Goal: Communication & Community: Answer question/provide support

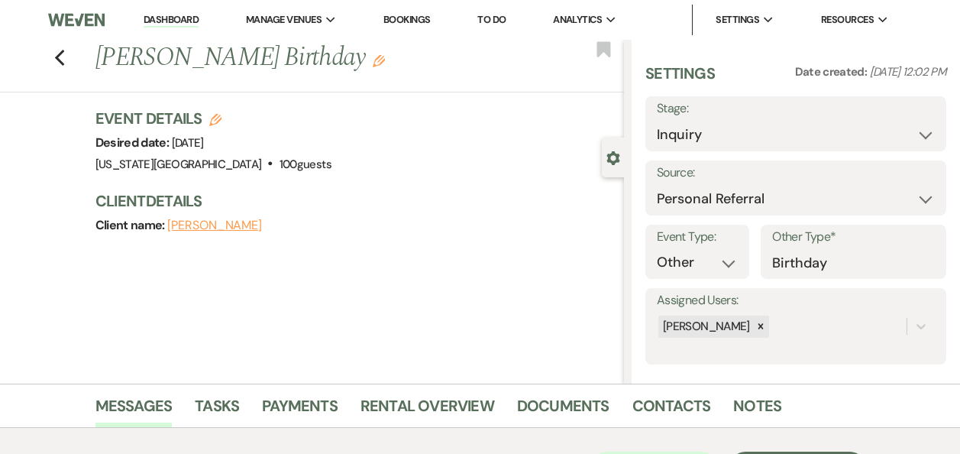
select select "12"
select select "13"
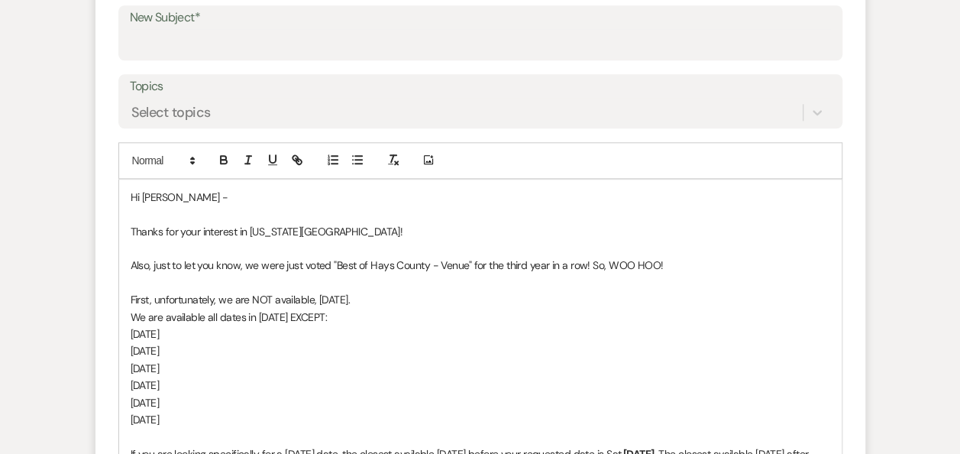
click at [793, 308] on p "We are available all dates in October 2025 EXCEPT:" at bounding box center [480, 316] width 699 height 17
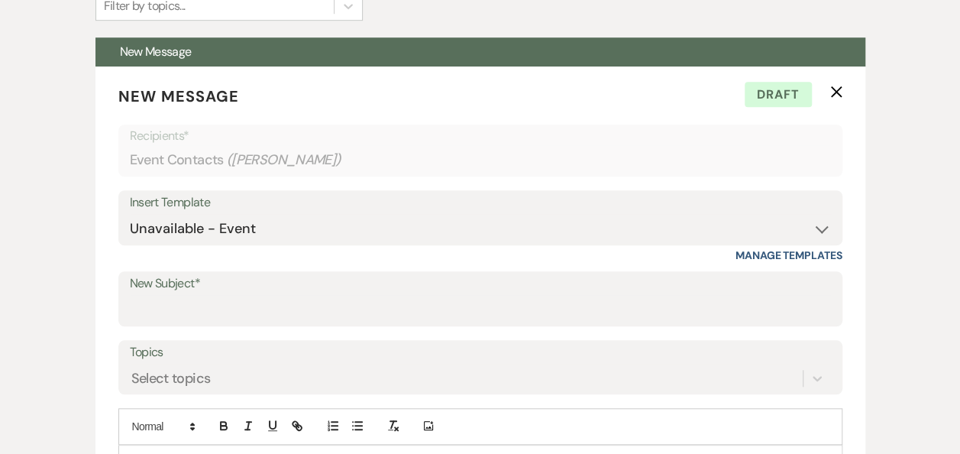
scroll to position [614, 0]
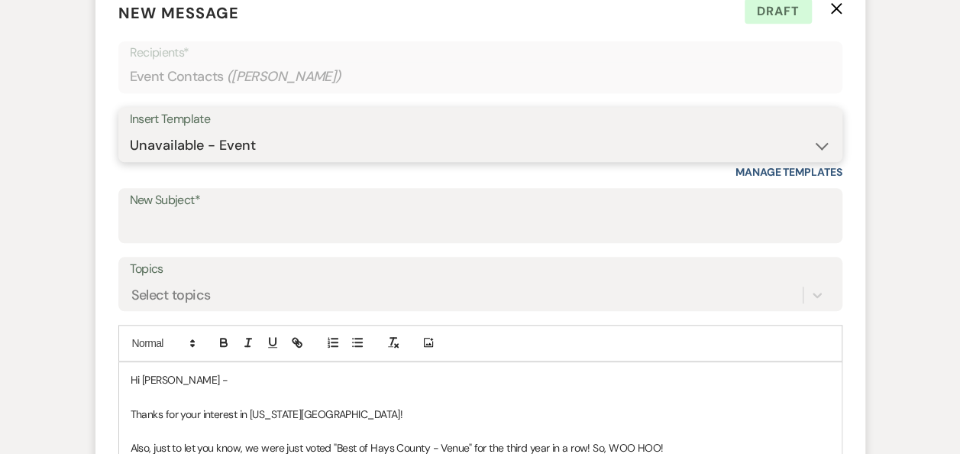
click at [820, 148] on select "-- Weven Planning Portal Introduction (Booked Events) Follow Up Booking Procedu…" at bounding box center [480, 146] width 701 height 30
select select "860"
click at [130, 131] on select "-- Weven Planning Portal Introduction (Booked Events) Follow Up Booking Procedu…" at bounding box center [480, 146] width 701 height 30
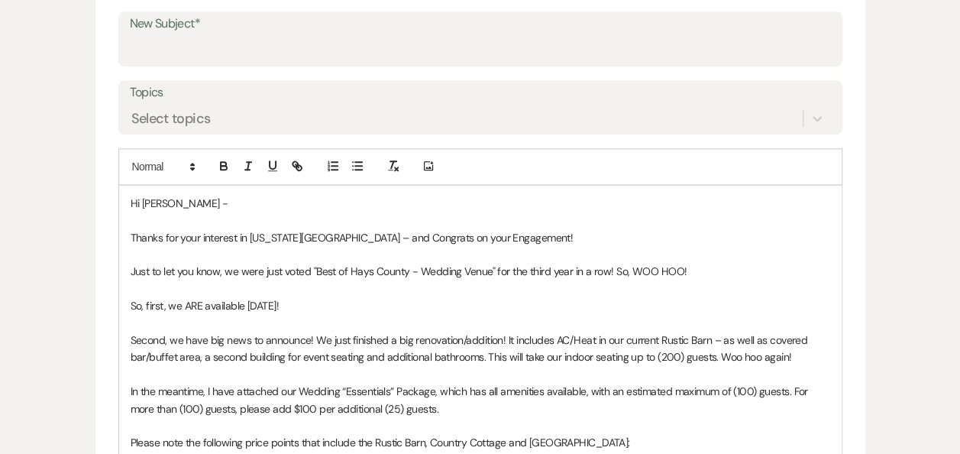
scroll to position [801, 0]
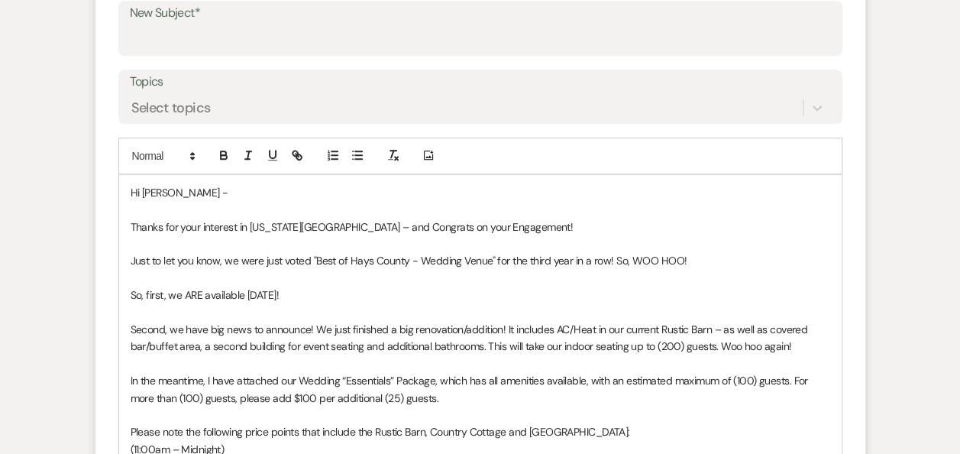
click at [156, 185] on p "Hi Erin -" at bounding box center [480, 192] width 699 height 17
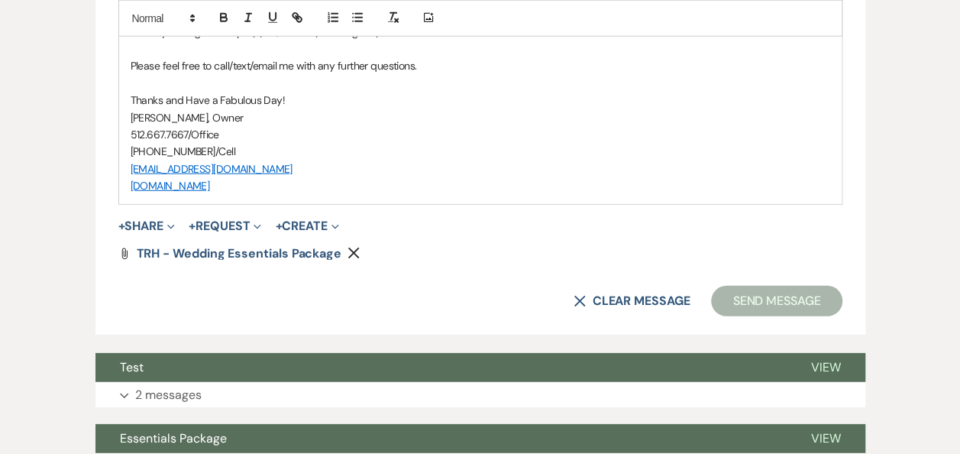
scroll to position [2209, 0]
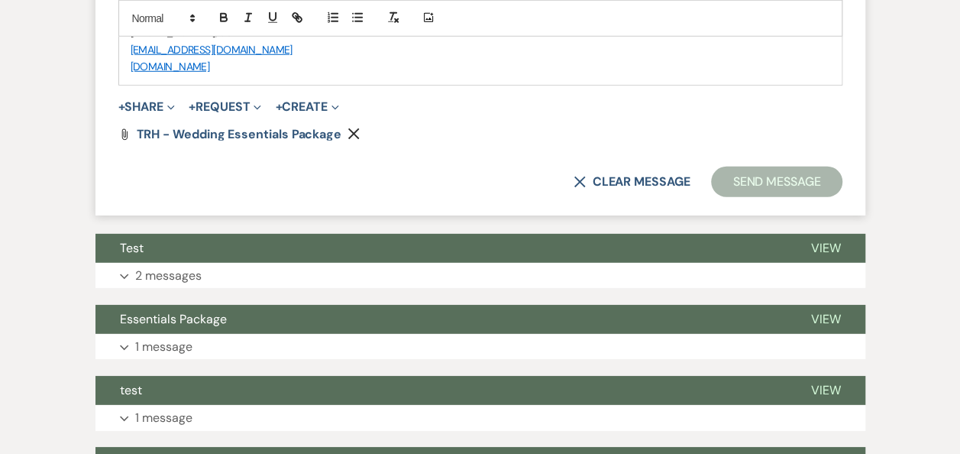
drag, startPoint x: 128, startPoint y: 189, endPoint x: 463, endPoint y: 60, distance: 359.4
copy div "Hi Kayla - Thanks for your interest in Texas Rock House – and Congrats on your …"
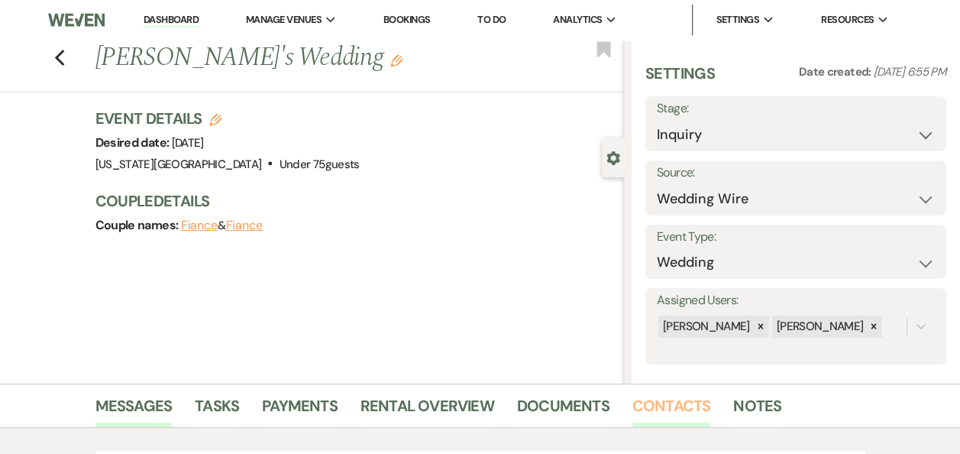
click at [667, 408] on link "Contacts" at bounding box center [671, 410] width 79 height 34
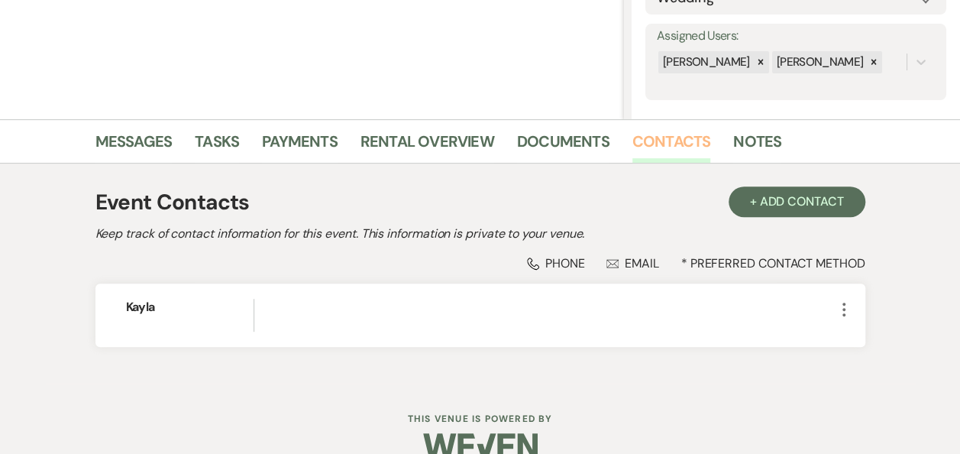
scroll to position [292, 0]
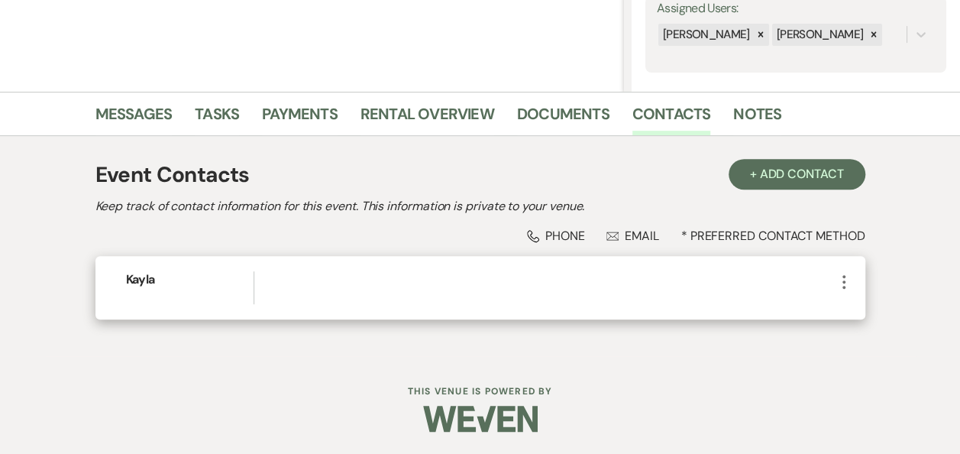
click at [842, 277] on icon "More" at bounding box center [844, 282] width 18 height 18
click at [879, 312] on button "Pencil Edit" at bounding box center [880, 312] width 91 height 26
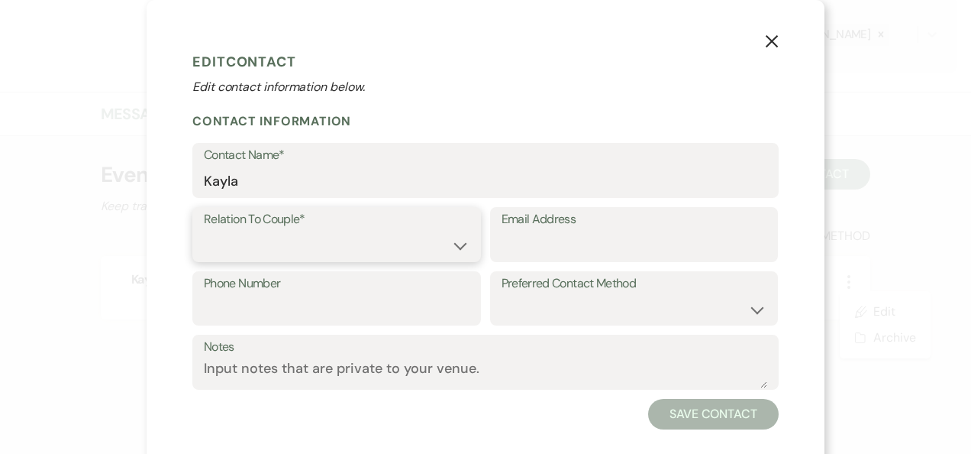
click at [456, 244] on select "Couple Planner Parent of Couple Family Member Friend Other" at bounding box center [337, 246] width 266 height 30
select select "1"
click at [204, 231] on select "Couple Planner Parent of Couple Family Member Friend Other" at bounding box center [337, 246] width 266 height 30
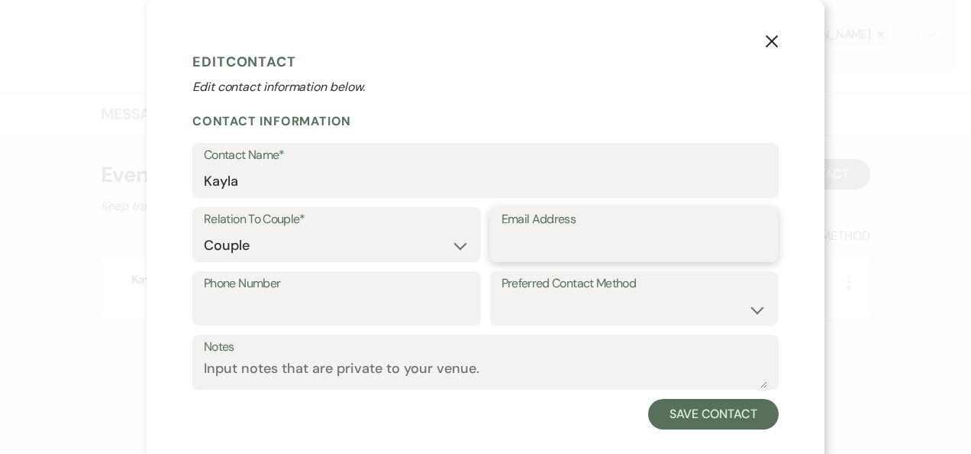
click at [507, 244] on input "Email Address" at bounding box center [635, 246] width 266 height 30
paste input "redpandas8261@gmail.com"
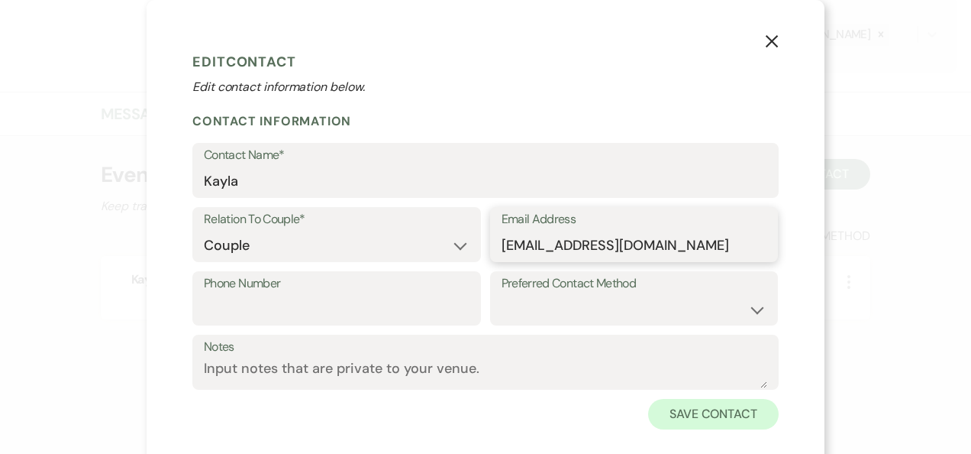
type input "redpandas8261@gmail.com"
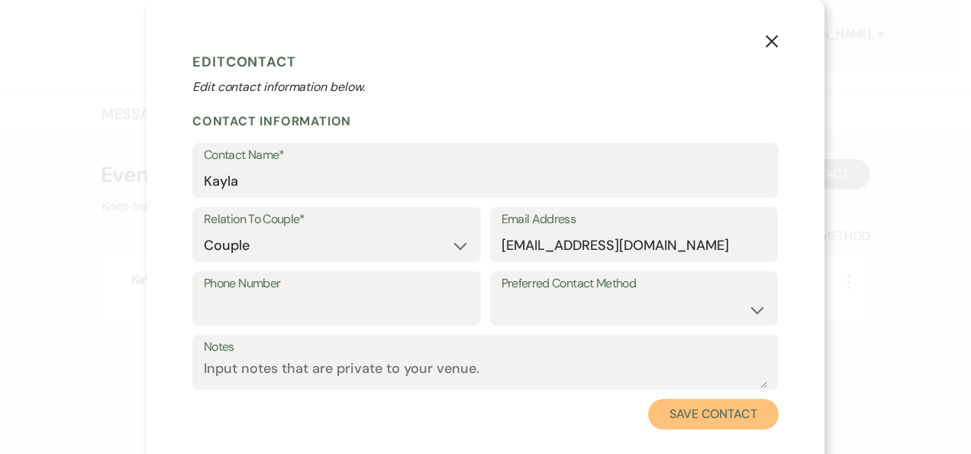
click at [704, 418] on button "Save Contact" at bounding box center [713, 414] width 131 height 31
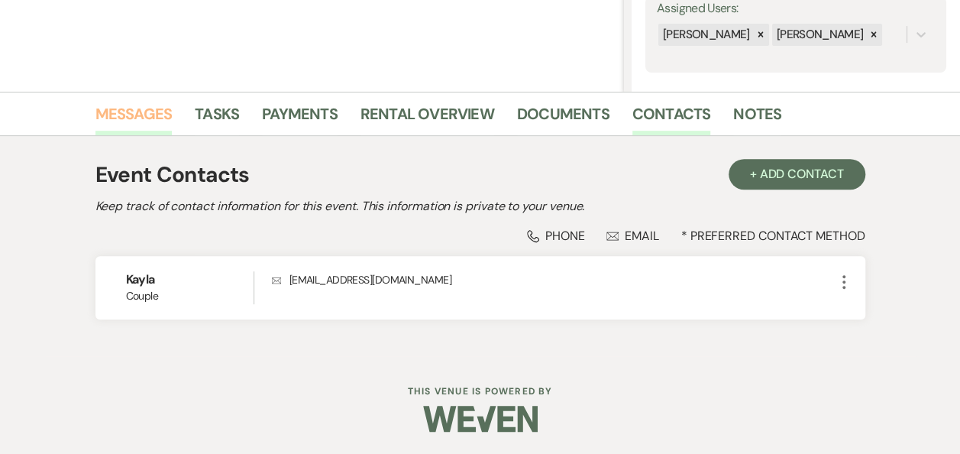
click at [129, 111] on link "Messages" at bounding box center [133, 119] width 77 height 34
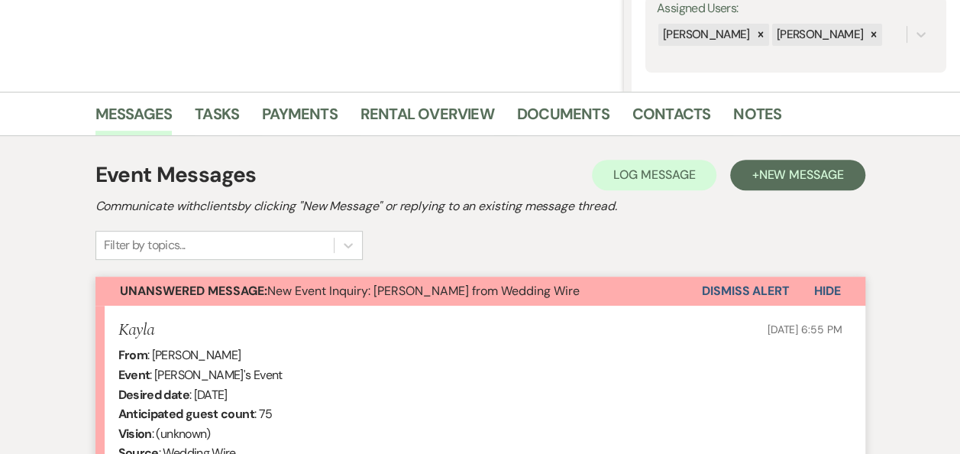
click at [721, 288] on button "Dismiss Alert" at bounding box center [746, 290] width 88 height 29
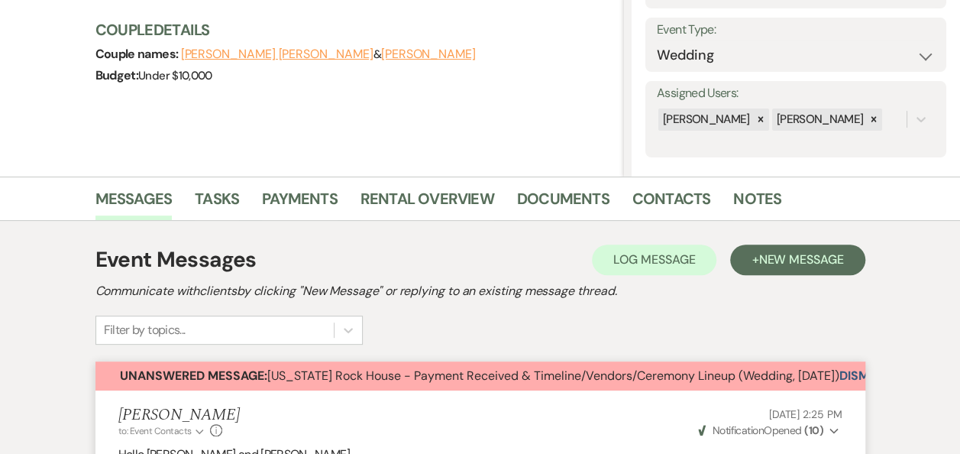
scroll to position [194, 0]
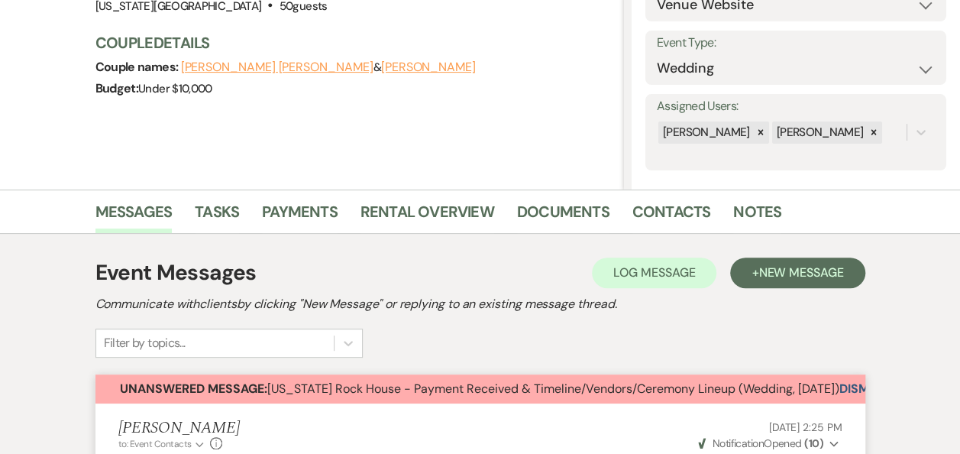
click at [864, 386] on button "Dismiss Alert" at bounding box center [883, 388] width 88 height 29
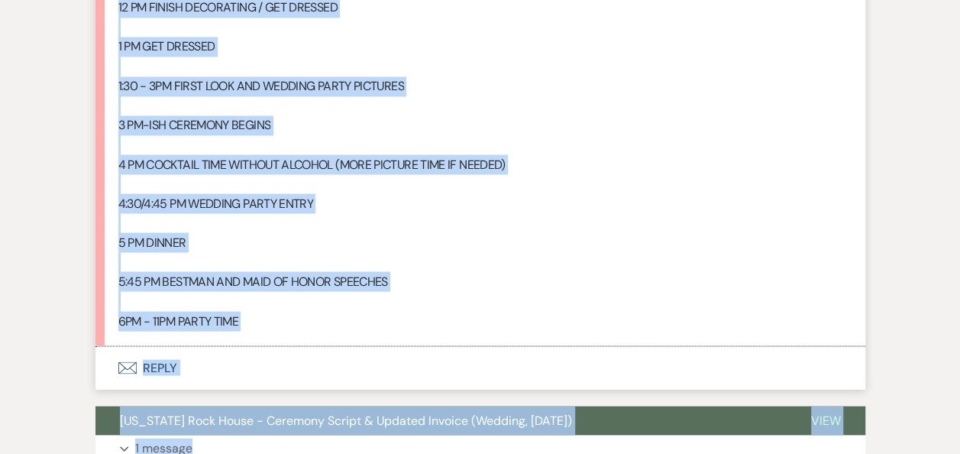
scroll to position [4183, 0]
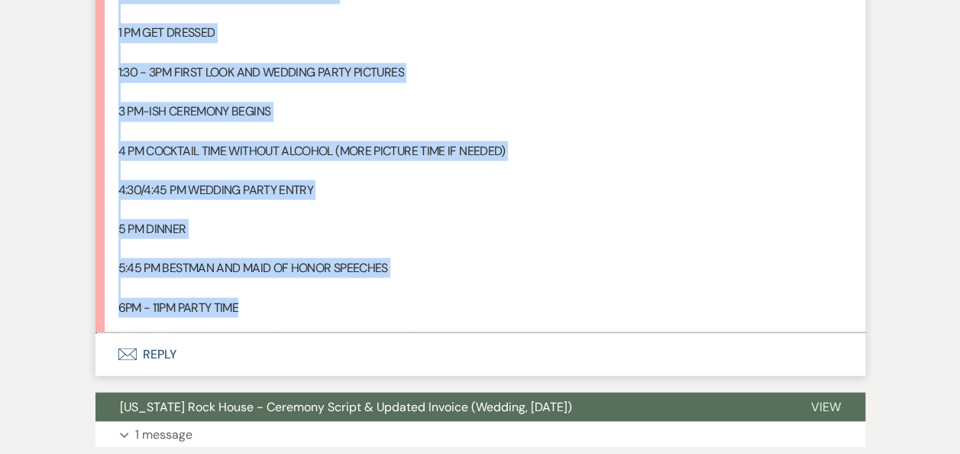
drag, startPoint x: 118, startPoint y: 9, endPoint x: 438, endPoint y: 302, distance: 434.0
click at [438, 302] on li "[PERSON_NAME] [DATE] 10:25 PM WEDDING TIMELINE 11 AM DECORATE BARN AND RANCH HO…" at bounding box center [480, 79] width 770 height 505
copy li "[PERSON_NAME] [DATE] 10:25 PM WEDDING TIMELINE 11 AM DECORATE BARN AND RANCH HO…"
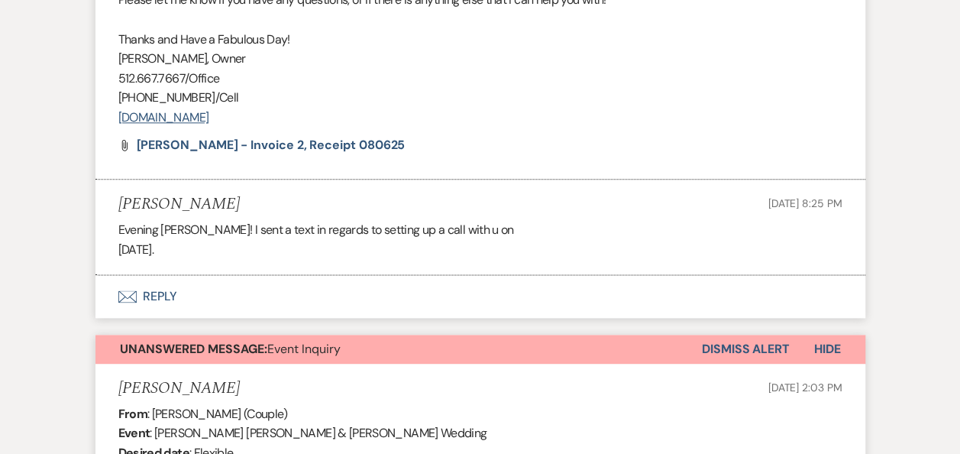
scroll to position [794, 0]
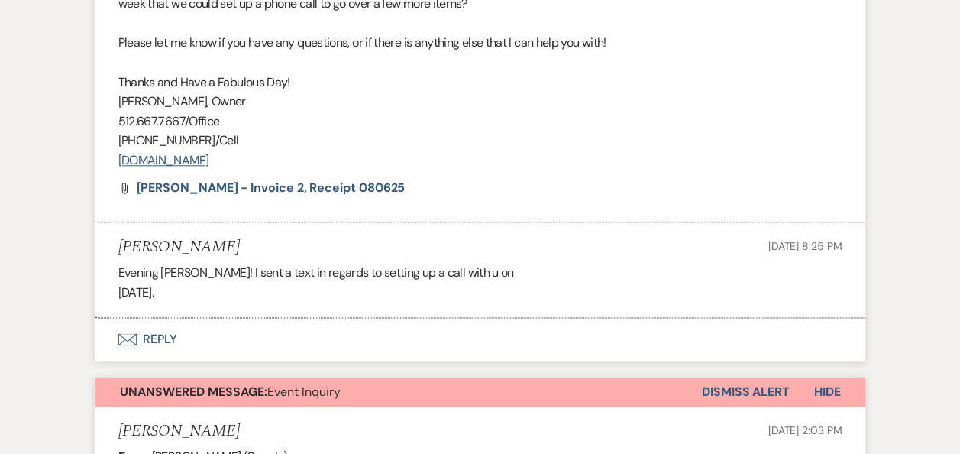
click at [744, 392] on button "Dismiss Alert" at bounding box center [746, 391] width 88 height 29
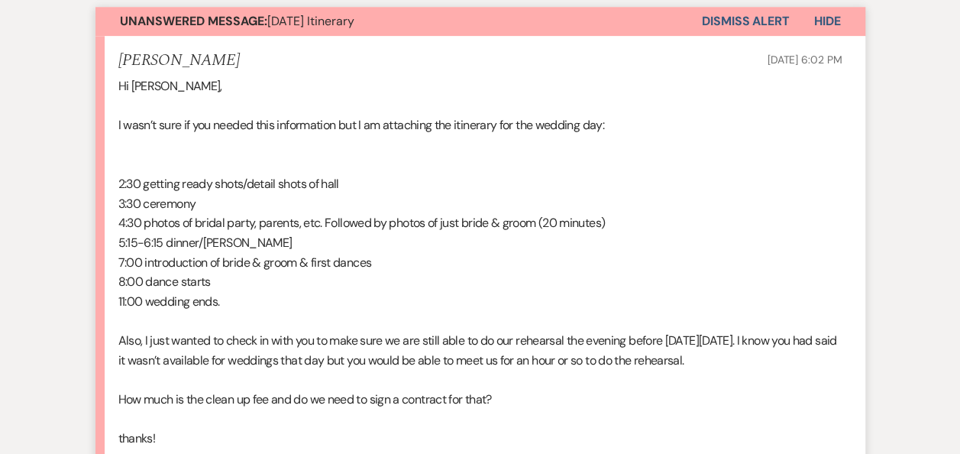
scroll to position [779, 0]
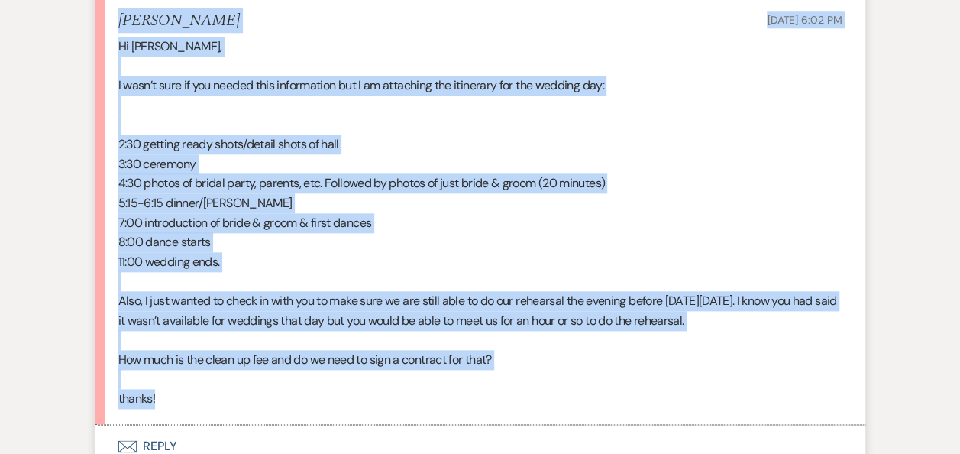
drag, startPoint x: 119, startPoint y: 9, endPoint x: 593, endPoint y: 399, distance: 613.0
click at [593, 399] on li "Vanessa Jimenez Aug 14, 2025, 6:02 PM Hi Erin, I wasn’t sure if you needed this…" at bounding box center [480, 210] width 770 height 428
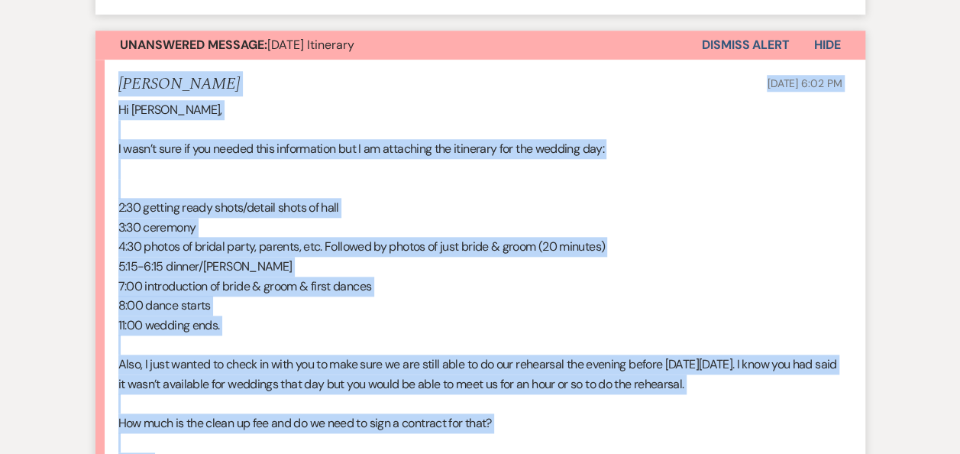
scroll to position [722, 0]
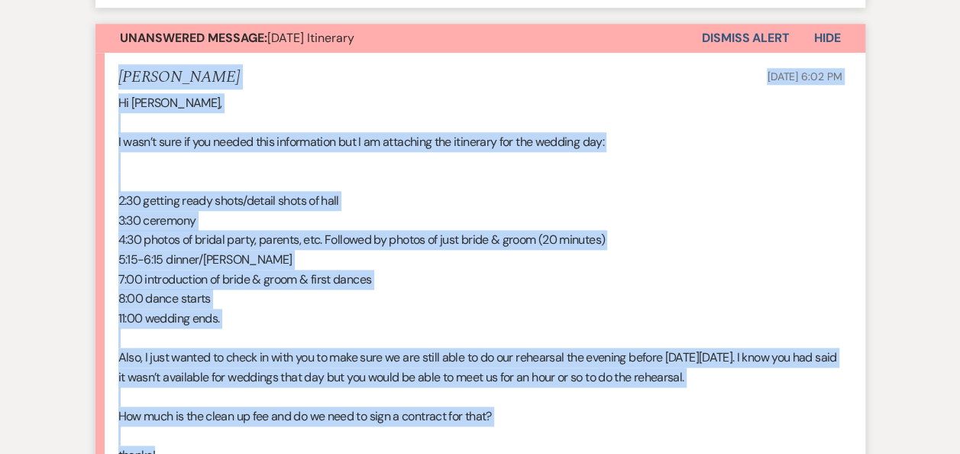
click at [775, 205] on p "2:30 getting ready shots/detail shots of hall" at bounding box center [480, 201] width 724 height 20
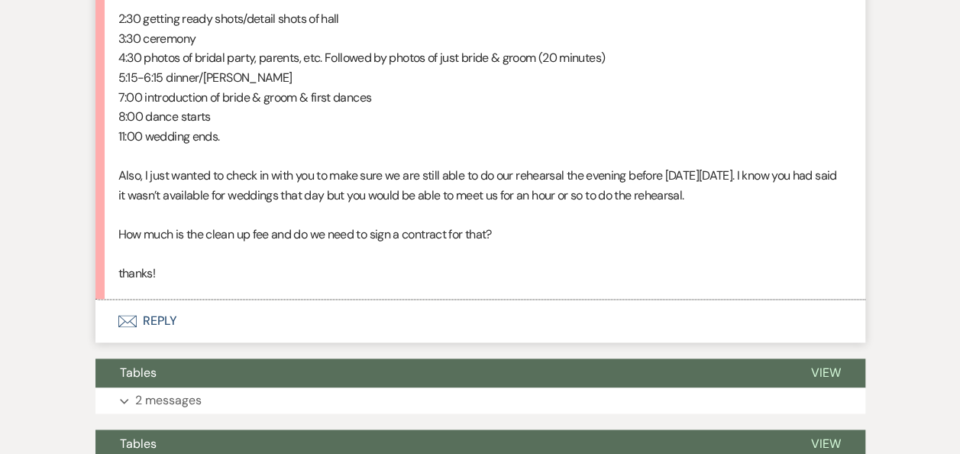
scroll to position [927, 0]
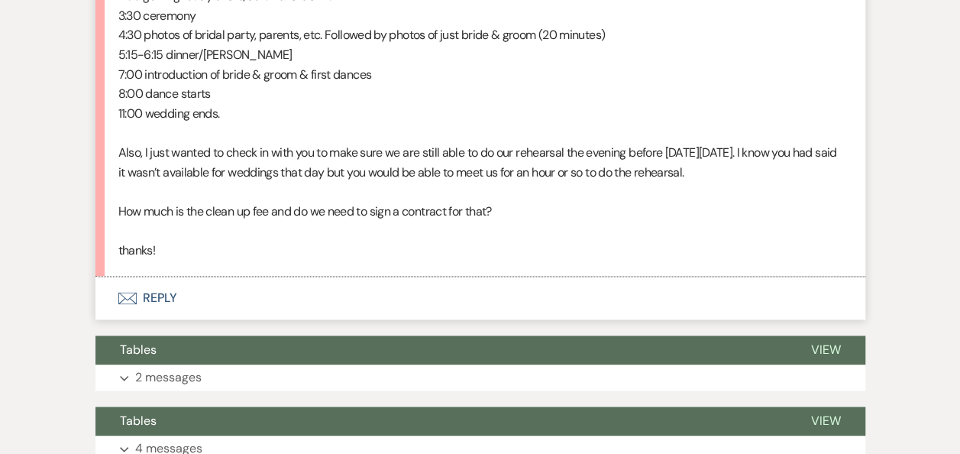
click at [152, 296] on button "Envelope Reply" at bounding box center [480, 297] width 770 height 43
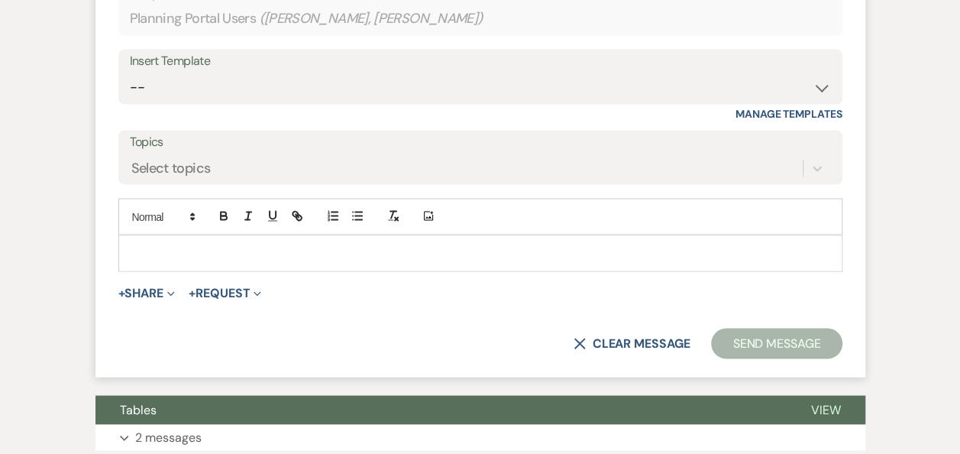
scroll to position [1316, 0]
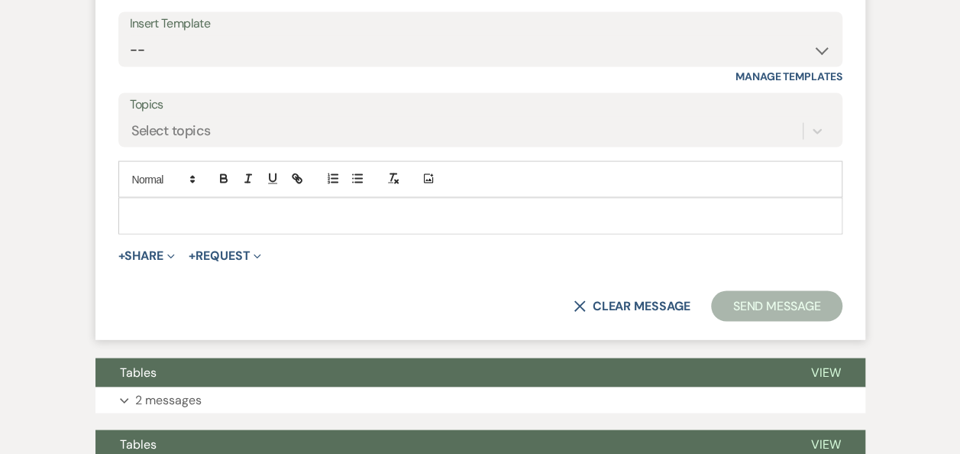
click at [134, 207] on p at bounding box center [480, 215] width 699 height 17
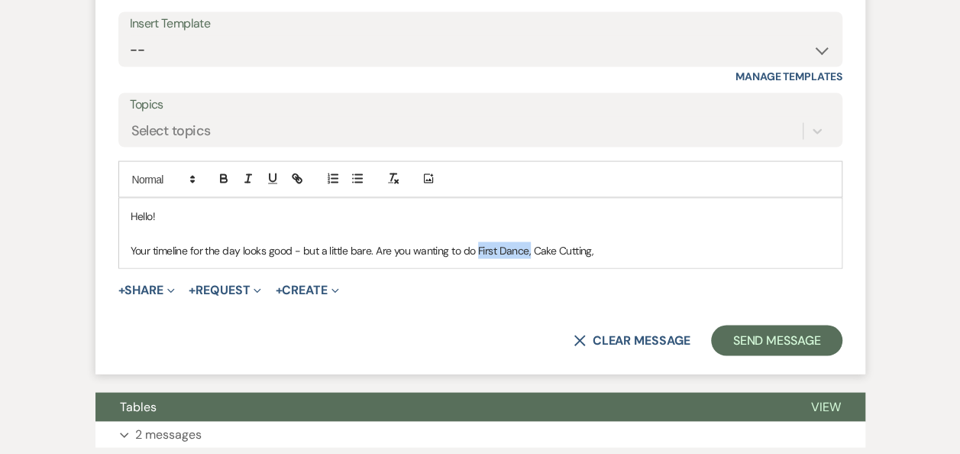
drag, startPoint x: 530, startPoint y: 249, endPoint x: 476, endPoint y: 249, distance: 53.4
click at [476, 249] on p "Your timeline for the day looks good - but a little bare. Are you wanting to do…" at bounding box center [480, 249] width 699 height 17
click at [551, 246] on p "Your timeline for the day looks good - but a little bare. Are you wanting to do…" at bounding box center [480, 249] width 699 height 17
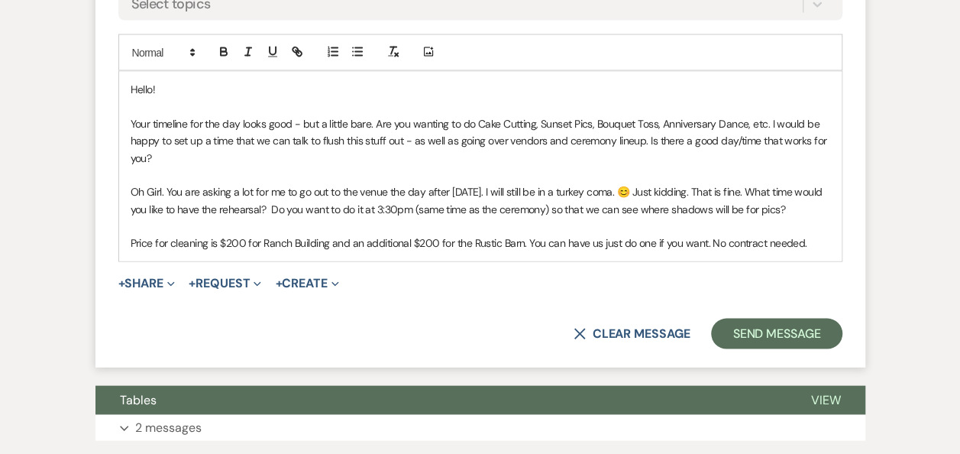
scroll to position [1450, 0]
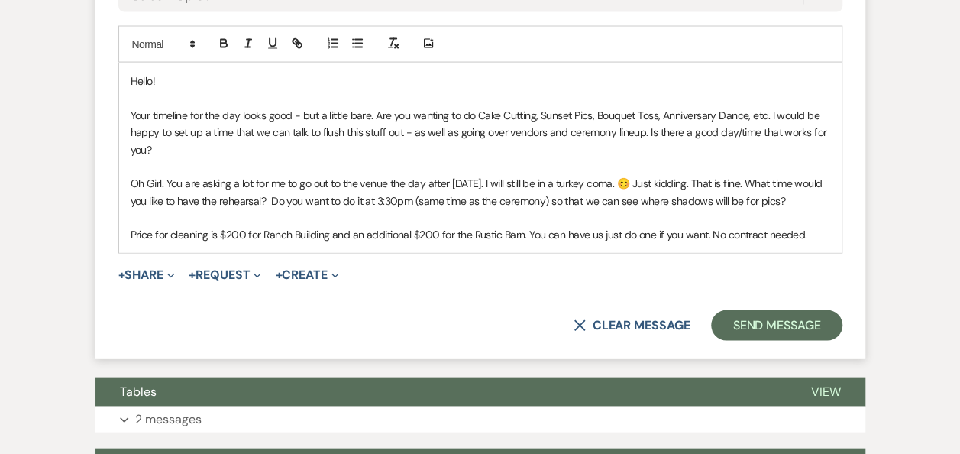
click at [177, 150] on p "Your timeline for the day looks good - but a little bare. Are you wanting to do…" at bounding box center [480, 132] width 699 height 51
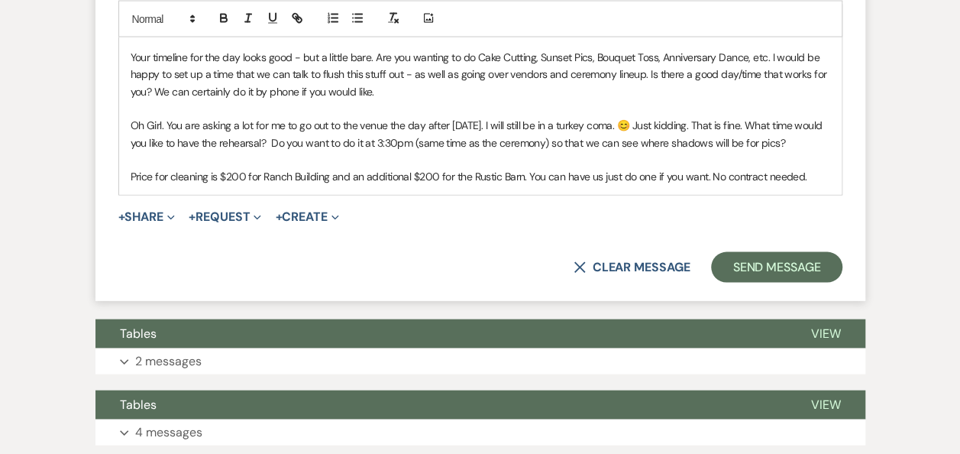
scroll to position [1520, 0]
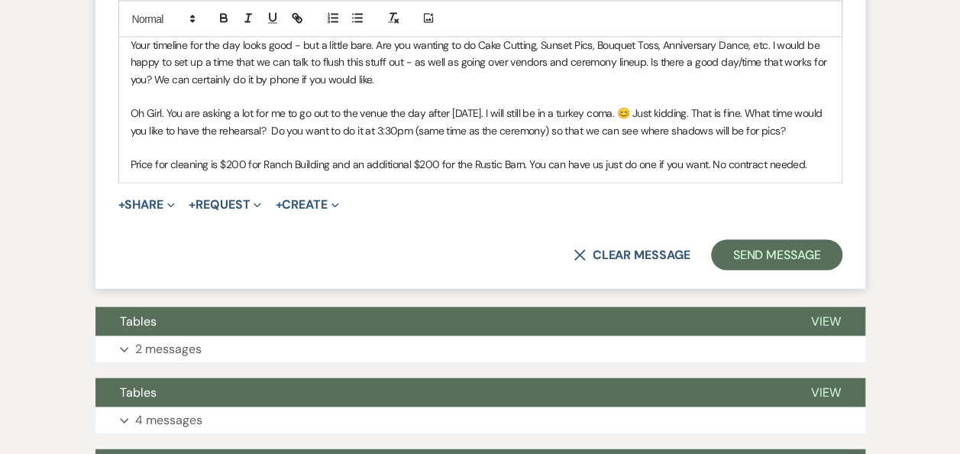
click at [815, 163] on p "Price for cleaning is $200 for Ranch Building and an additional $200 for the Ru…" at bounding box center [480, 164] width 699 height 17
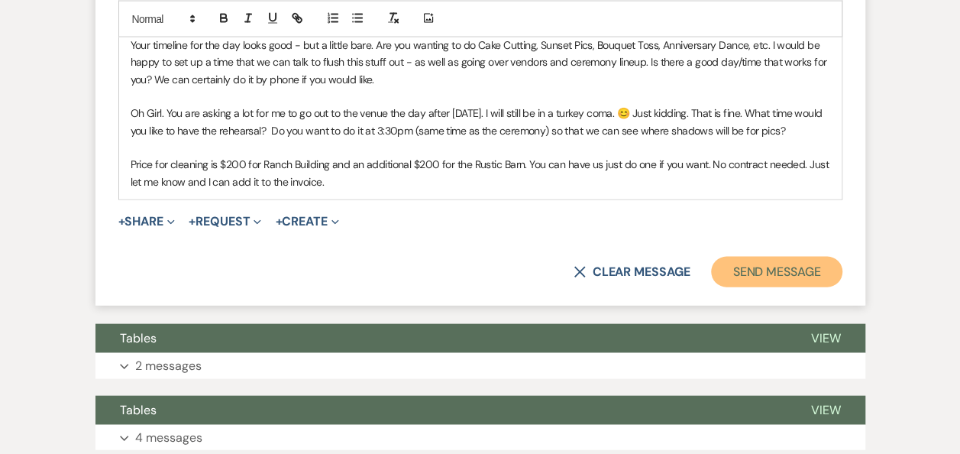
click at [778, 267] on button "Send Message" at bounding box center [776, 272] width 131 height 31
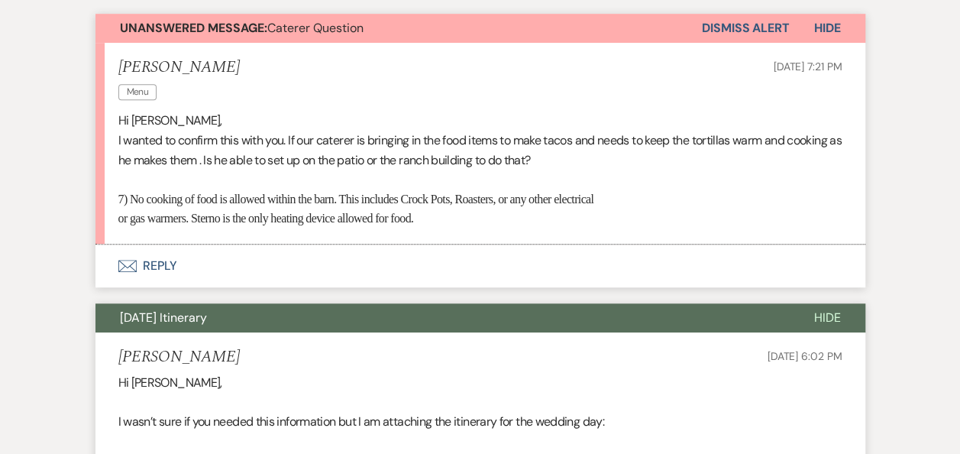
scroll to position [416, 0]
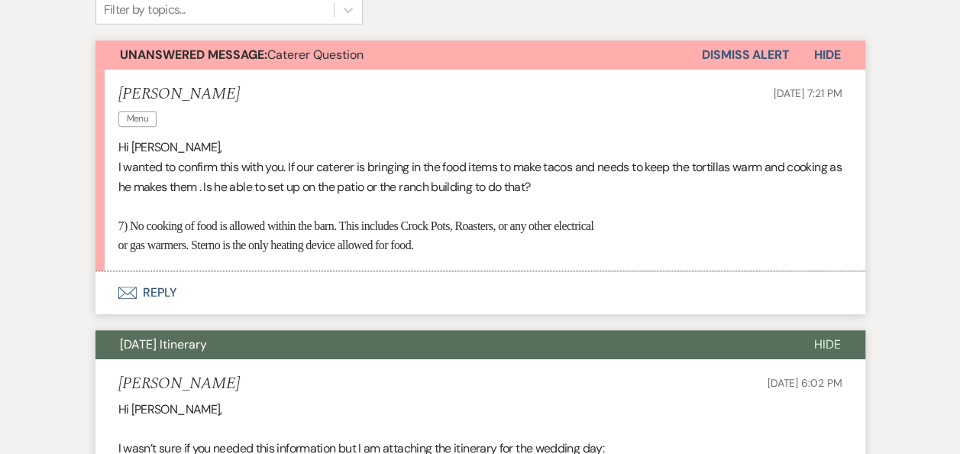
click at [162, 292] on button "Envelope Reply" at bounding box center [480, 292] width 770 height 43
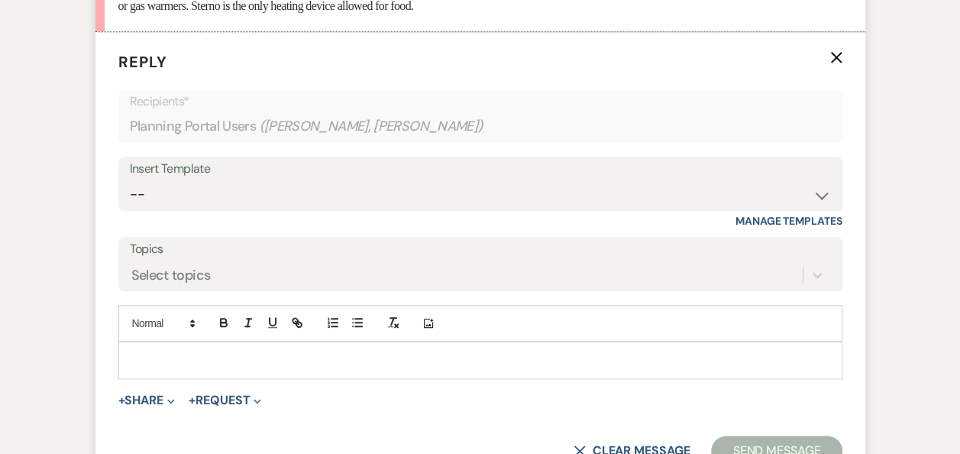
scroll to position [719, 0]
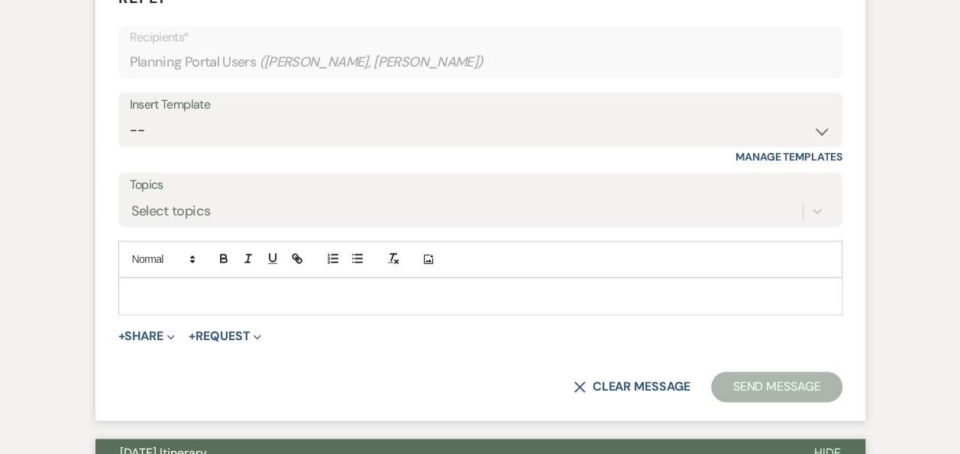
click at [253, 291] on p at bounding box center [480, 295] width 699 height 17
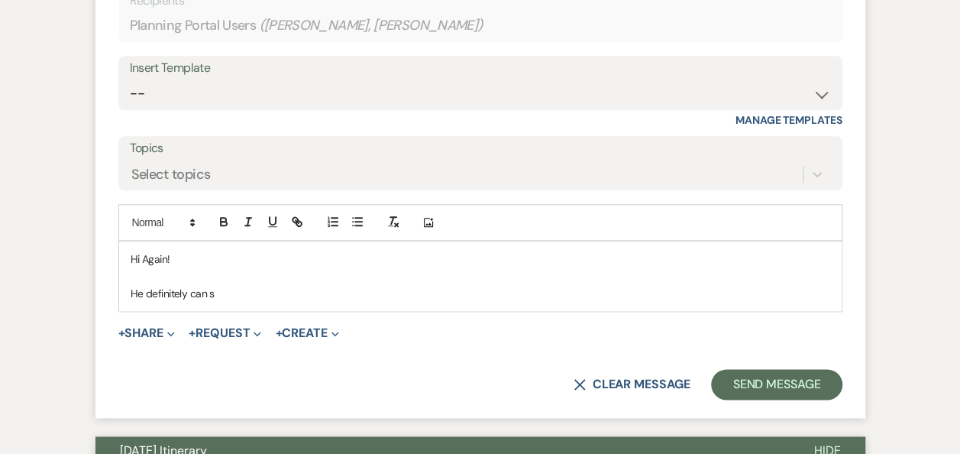
scroll to position [775, 0]
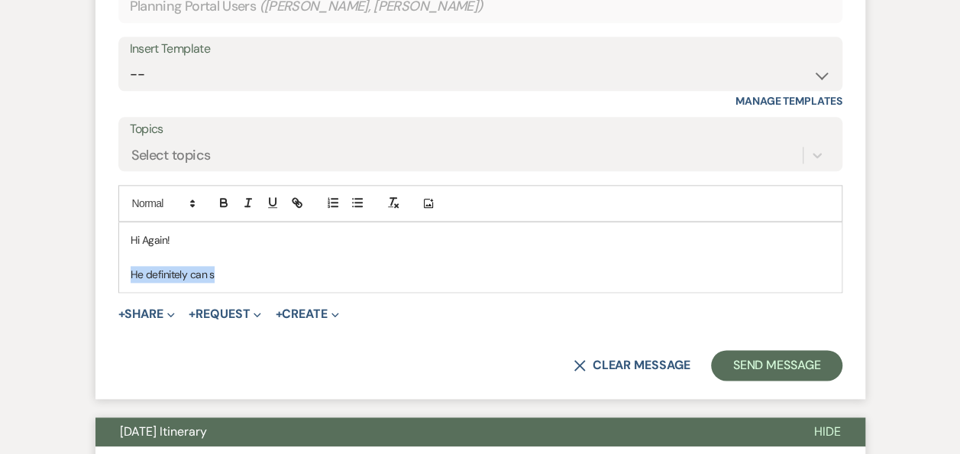
drag, startPoint x: 234, startPoint y: 273, endPoint x: 126, endPoint y: 272, distance: 108.4
click at [126, 272] on div "Hi Again! He definitely can s" at bounding box center [480, 256] width 722 height 69
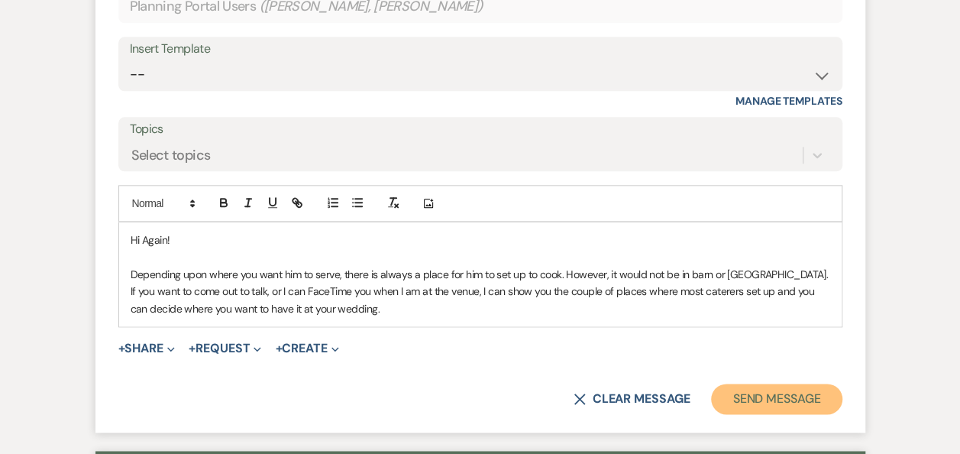
click at [779, 394] on button "Send Message" at bounding box center [776, 398] width 131 height 31
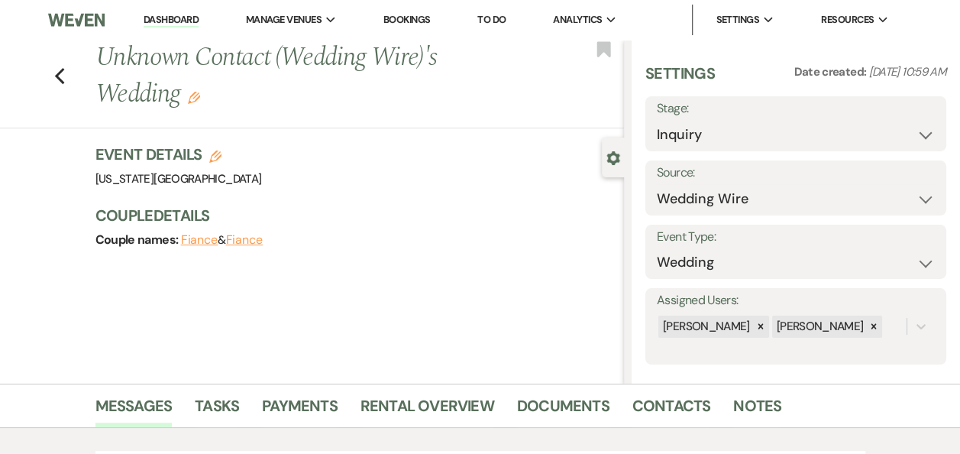
click at [170, 18] on link "Dashboard" at bounding box center [171, 20] width 55 height 15
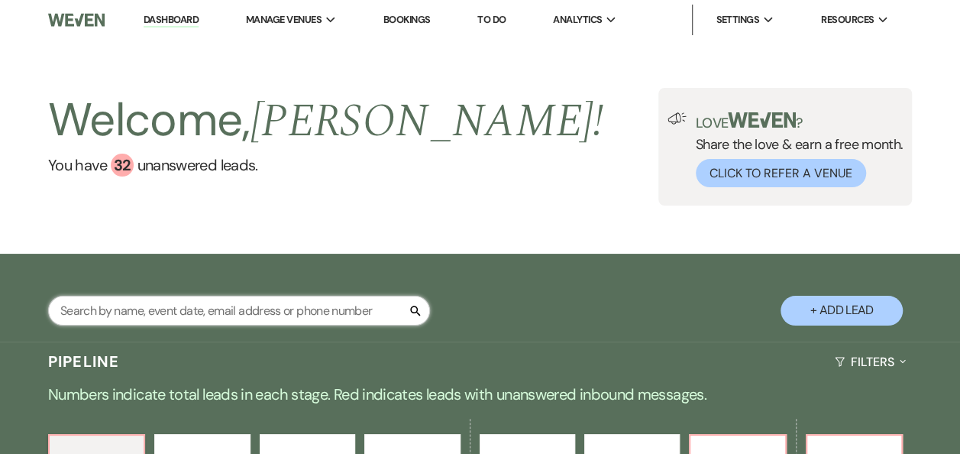
click at [315, 306] on input "text" at bounding box center [239, 310] width 382 height 30
type input "kayla"
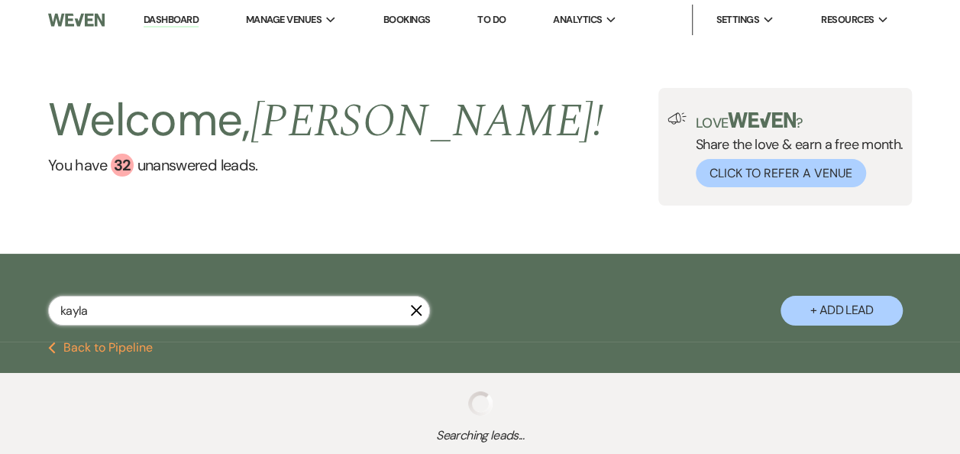
select select "5"
select select "8"
select select "7"
select select "5"
select select "8"
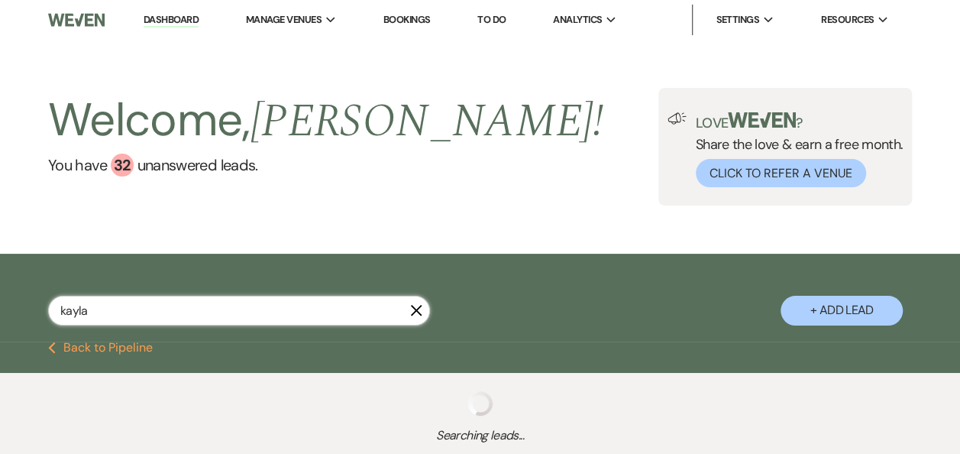
select select "6"
select select "8"
select select "2"
select select "8"
select select "5"
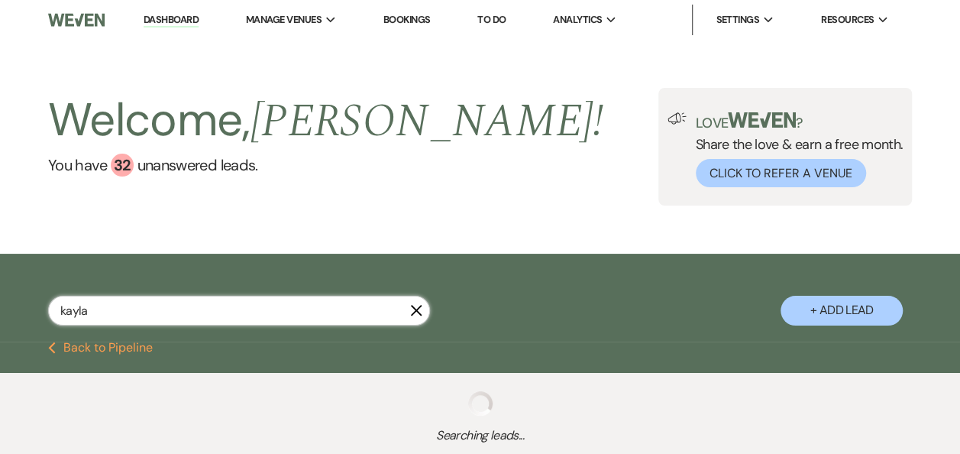
select select "8"
select select "7"
select select "5"
select select "8"
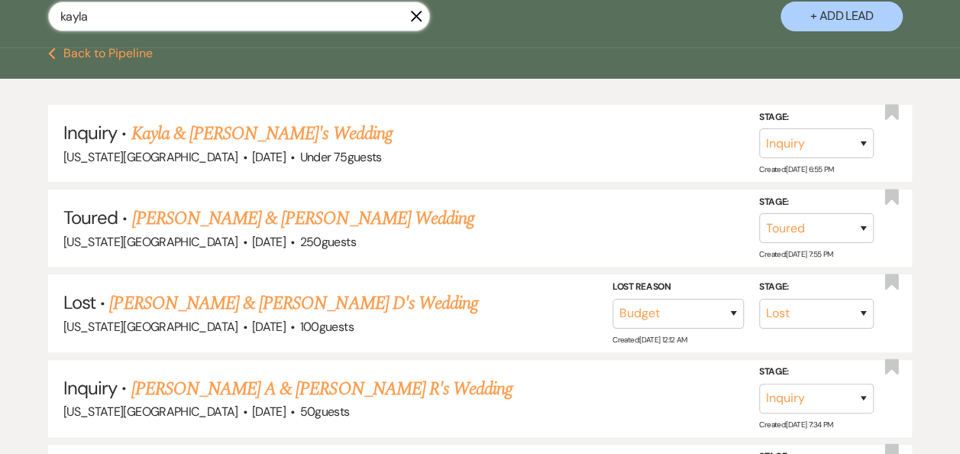
scroll to position [296, 0]
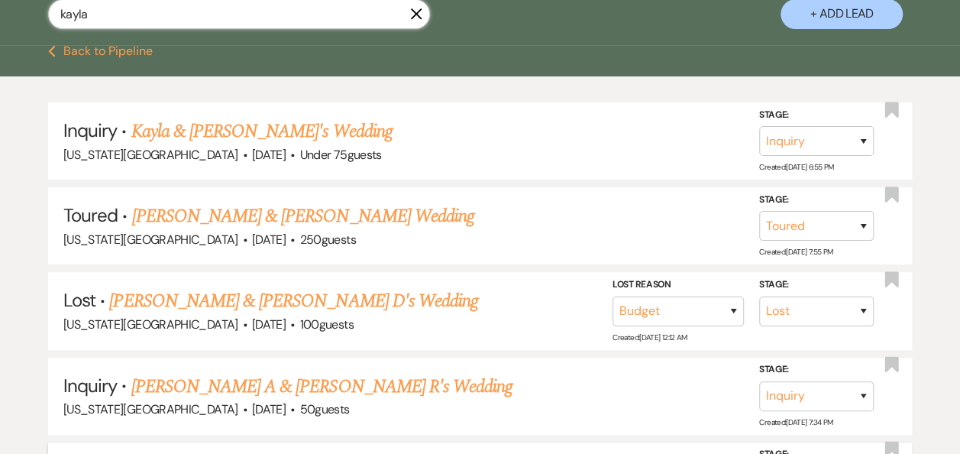
type input "kayla"
